Goal: Participate in discussion: Engage in conversation with other users on a specific topic

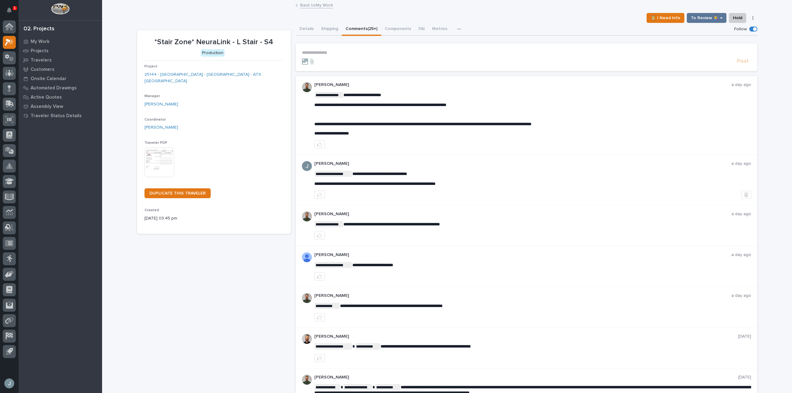
click at [375, 50] on p "**********" at bounding box center [526, 52] width 449 height 5
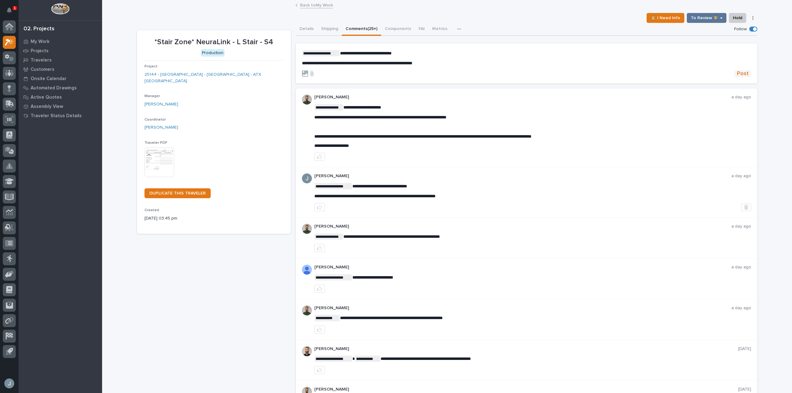
click at [747, 74] on button "Post" at bounding box center [742, 73] width 17 height 7
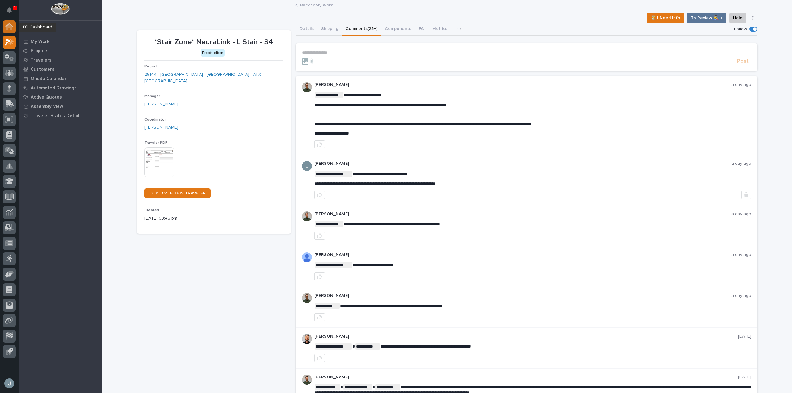
click at [14, 29] on div at bounding box center [9, 26] width 13 height 13
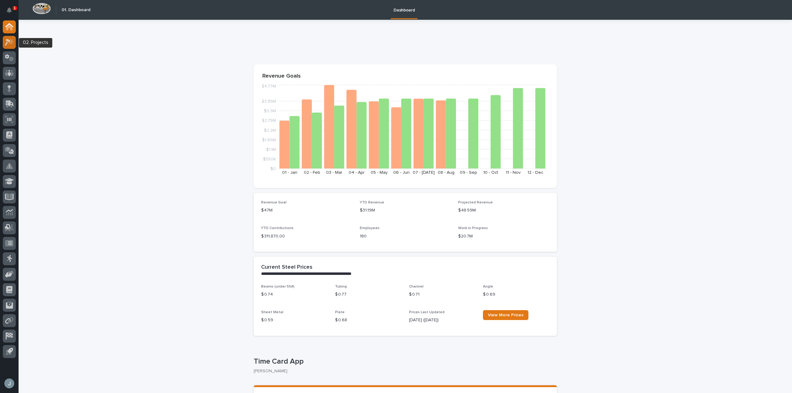
click at [14, 41] on div at bounding box center [9, 42] width 13 height 13
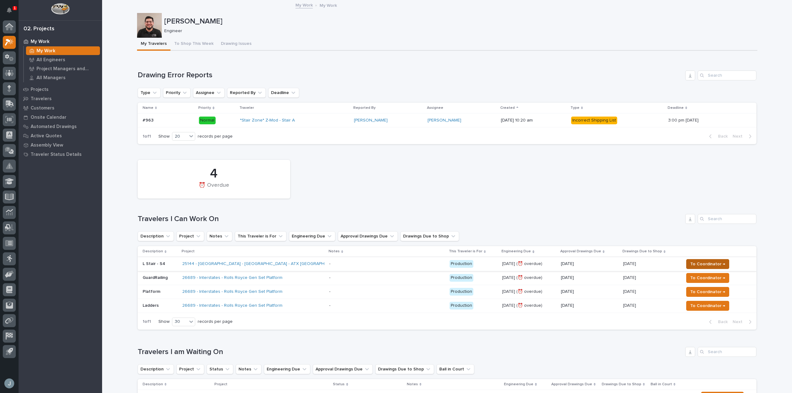
click at [717, 264] on span "To Coordinator →" at bounding box center [707, 263] width 35 height 7
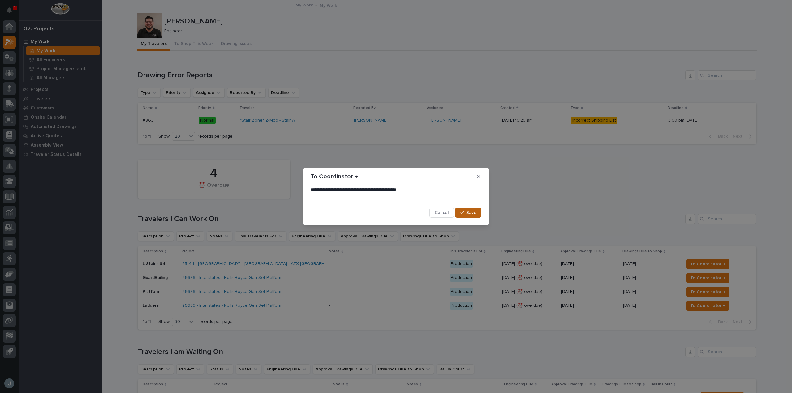
click at [468, 215] on span "Save" at bounding box center [471, 213] width 10 height 6
